Goal: Navigation & Orientation: Find specific page/section

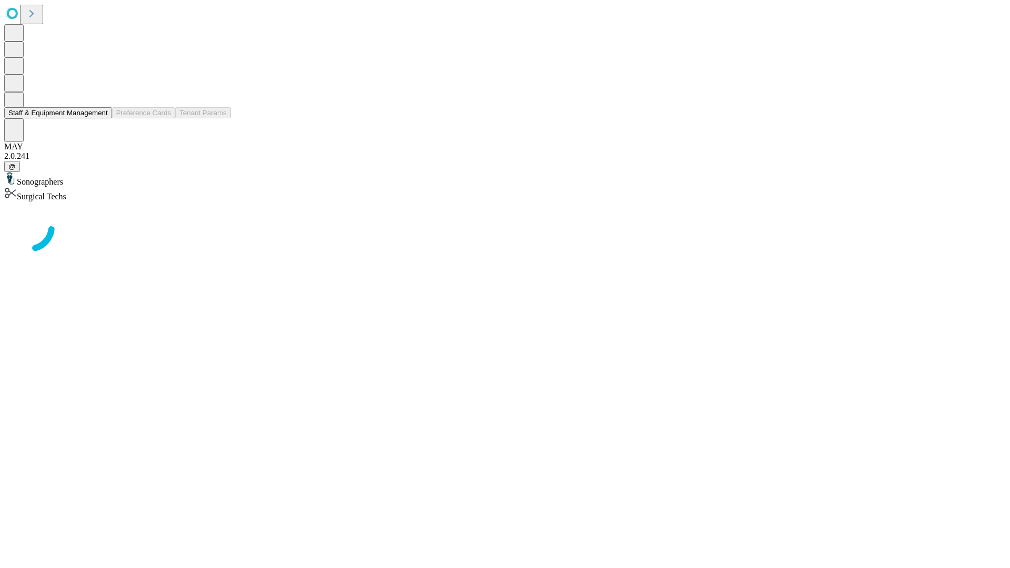
click at [100, 118] on button "Staff & Equipment Management" at bounding box center [58, 112] width 108 height 11
